Goal: Navigation & Orientation: Find specific page/section

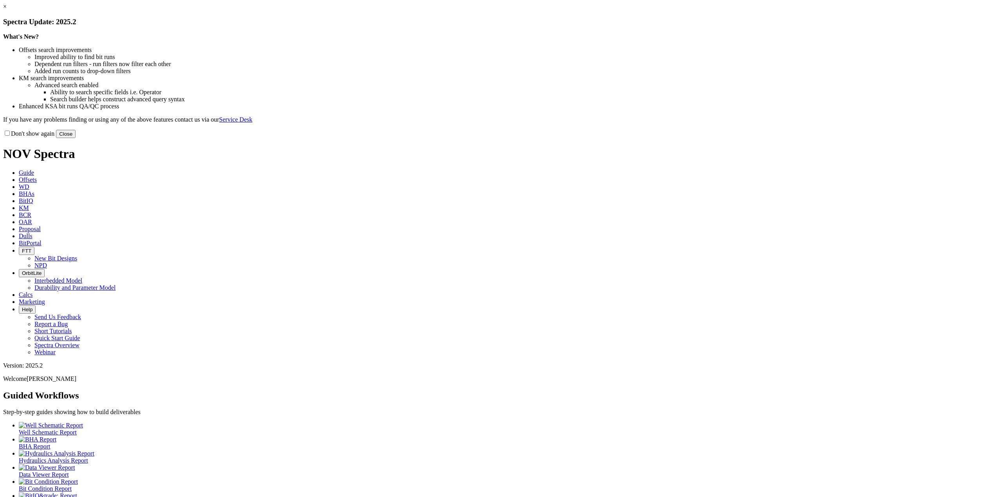
click at [7, 10] on link "×" at bounding box center [5, 6] width 4 height 7
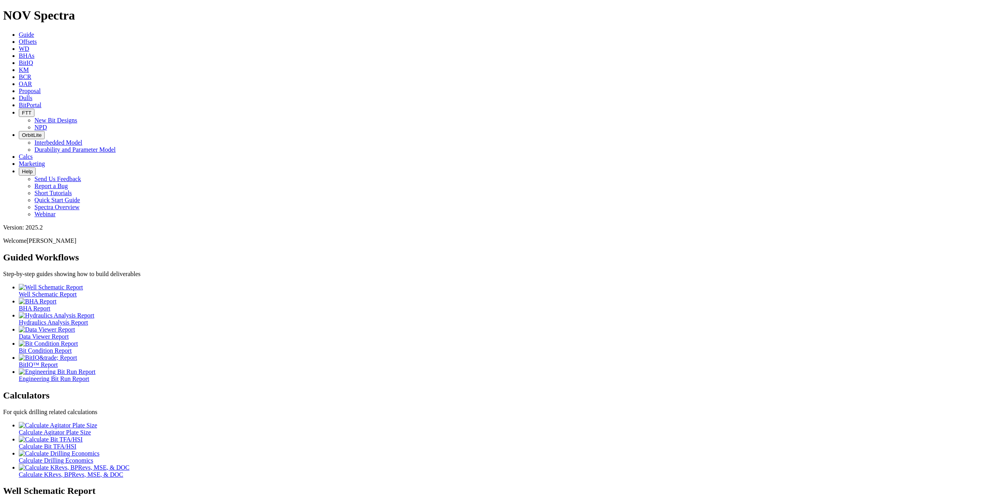
click at [19, 102] on icon at bounding box center [19, 105] width 0 height 7
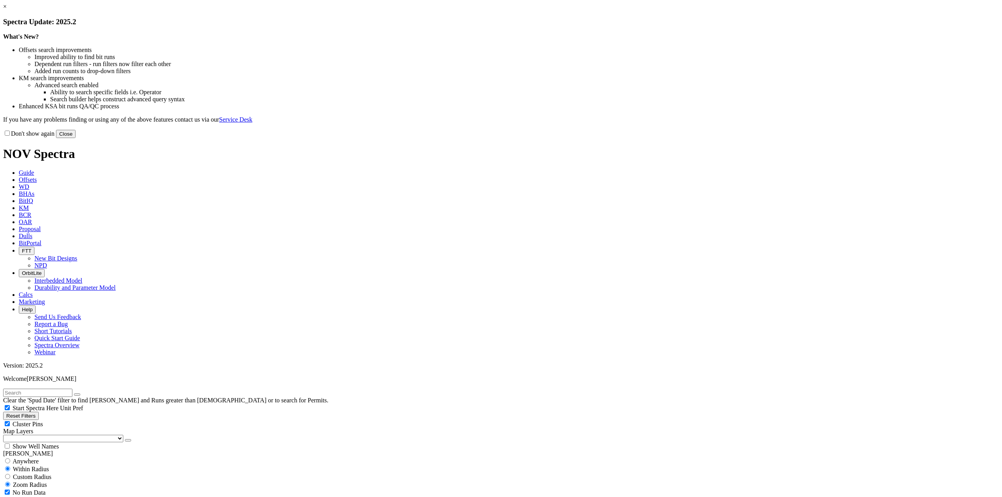
click at [7, 10] on link "×" at bounding box center [5, 6] width 4 height 7
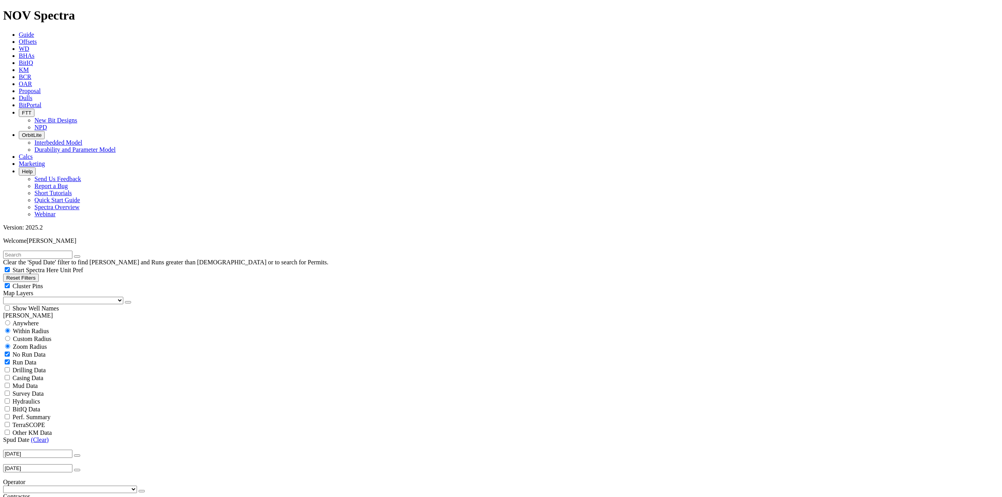
click at [41, 102] on span "BitPortal" at bounding box center [30, 105] width 23 height 7
